Goal: Find specific page/section: Find specific page/section

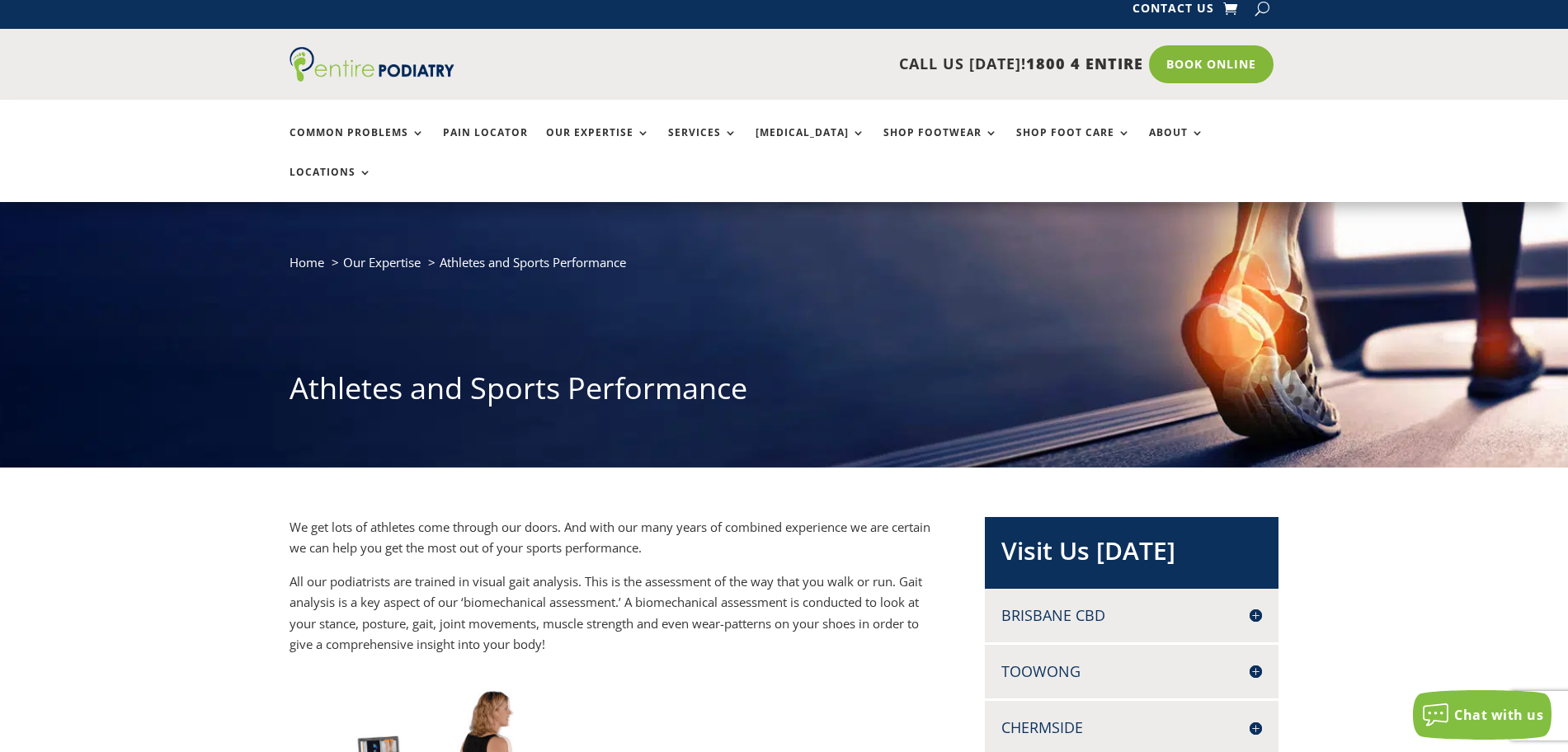
scroll to position [11, 0]
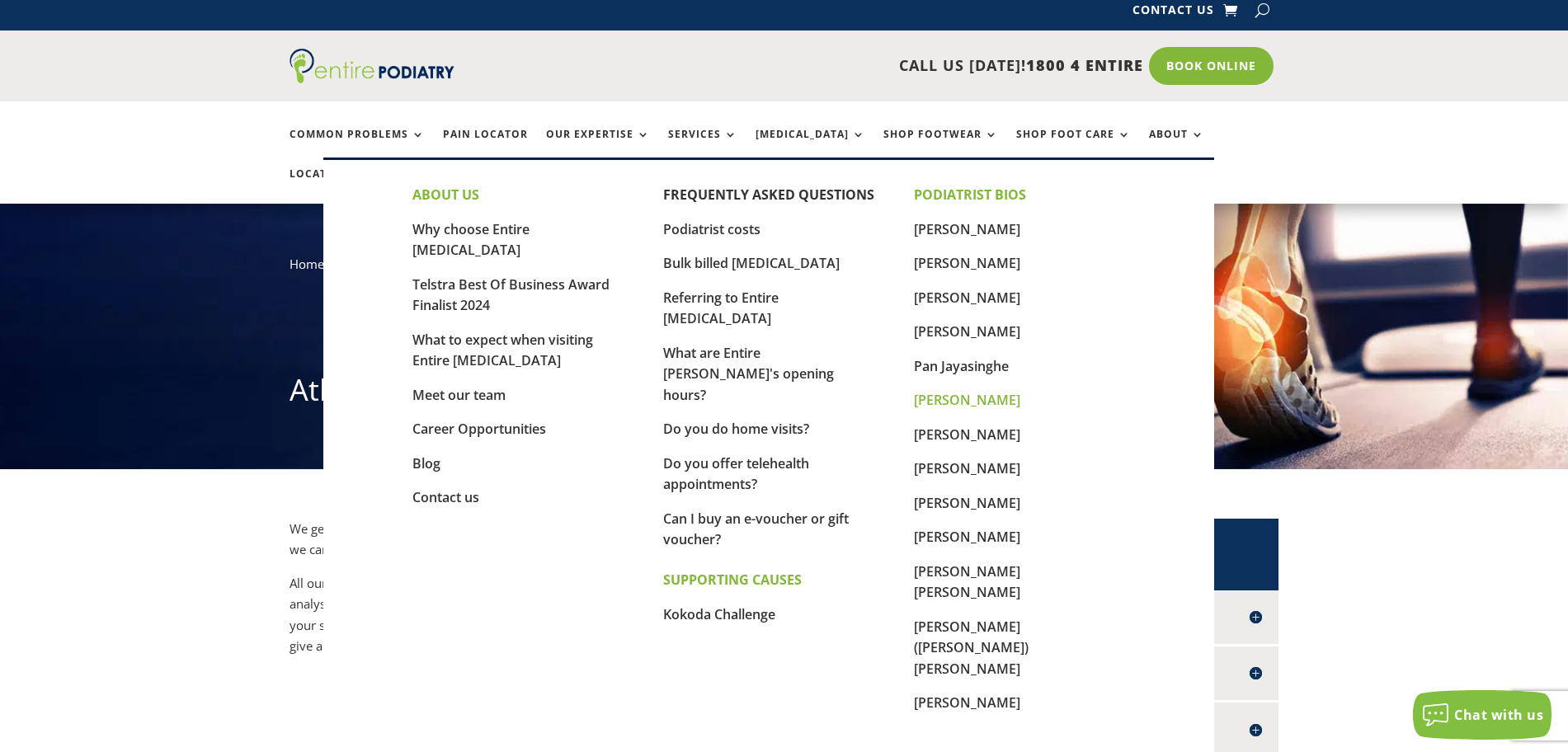
click at [961, 401] on link "[PERSON_NAME]" at bounding box center [967, 400] width 107 height 19
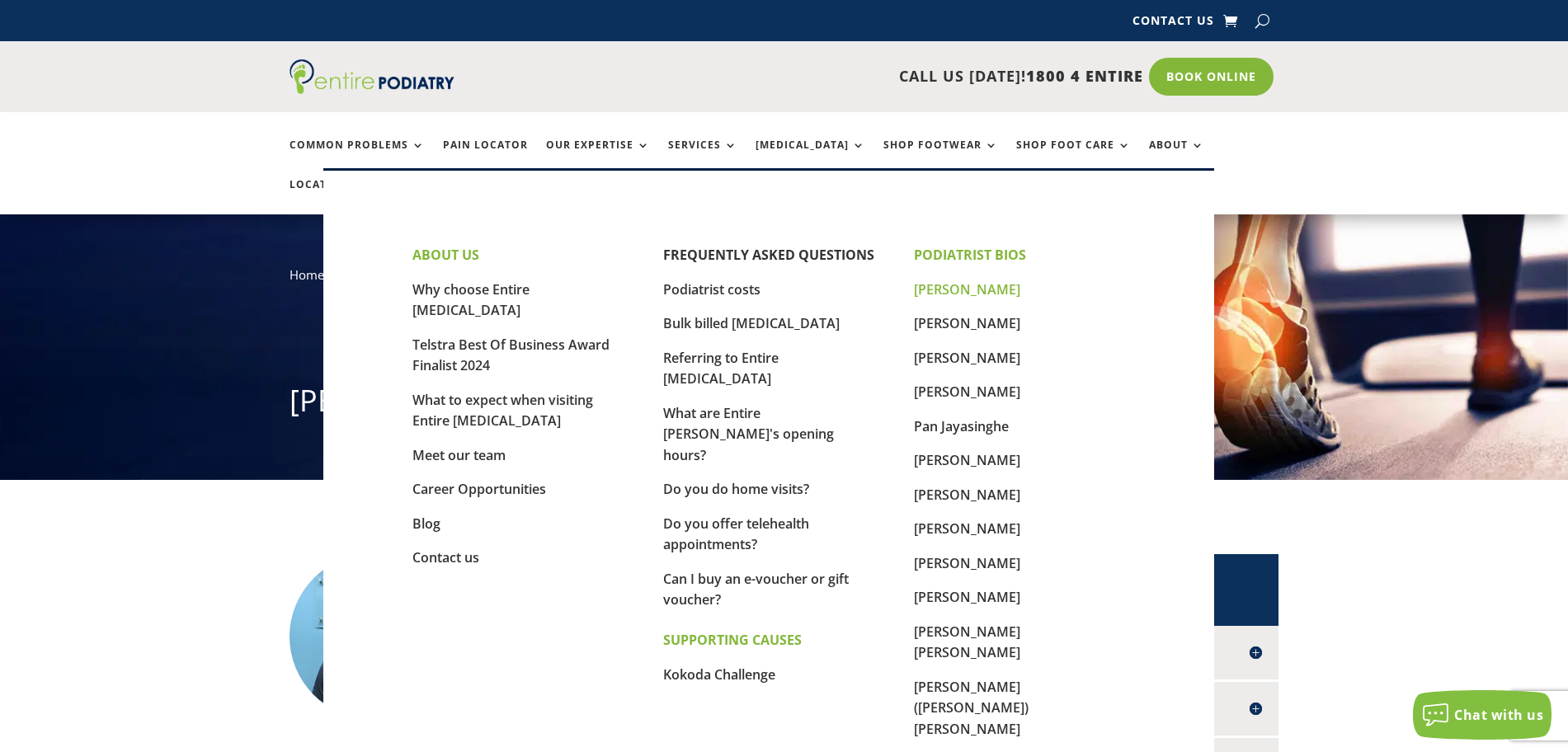
click at [947, 291] on link "[PERSON_NAME]" at bounding box center [967, 290] width 107 height 19
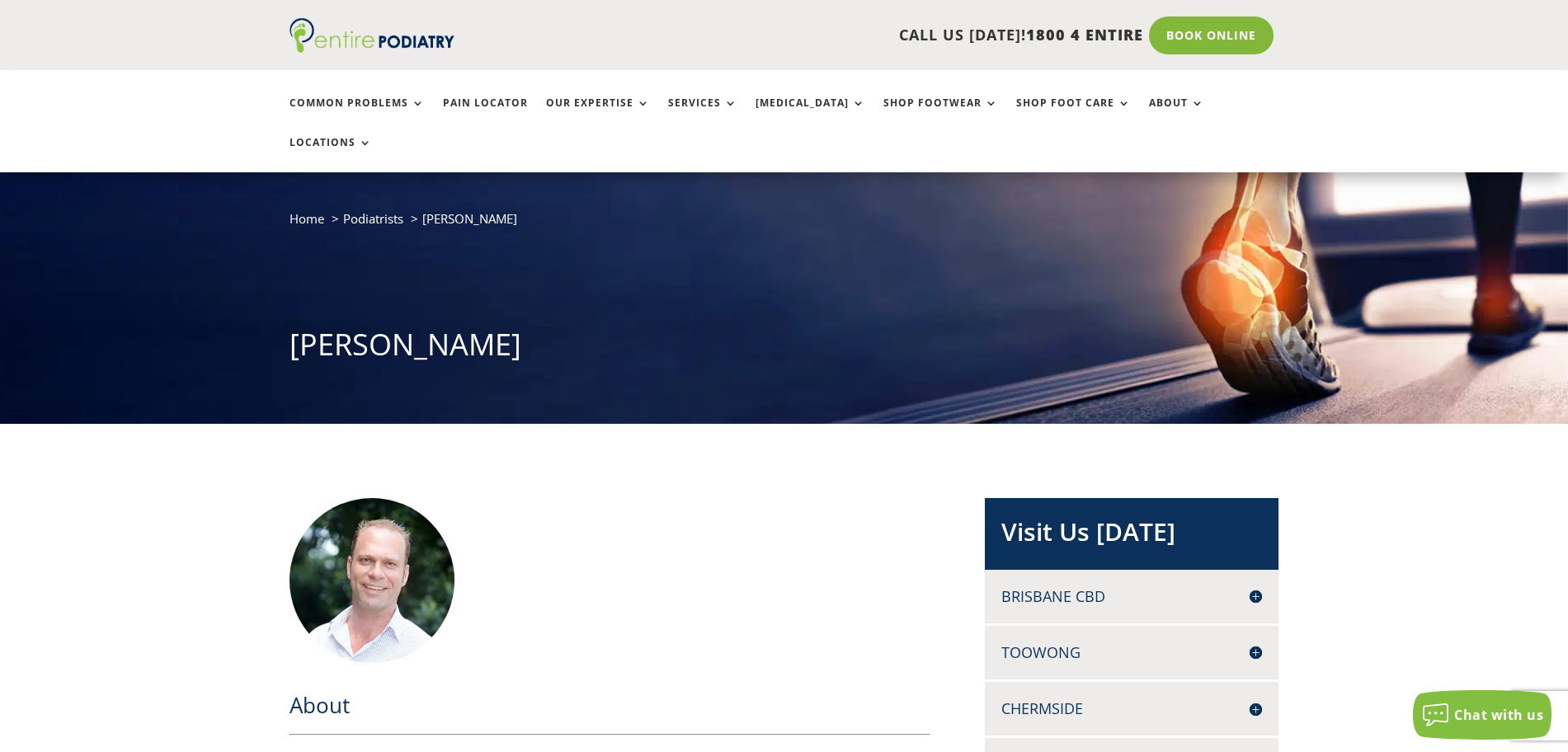
scroll to position [54, 0]
